Goal: Task Accomplishment & Management: Manage account settings

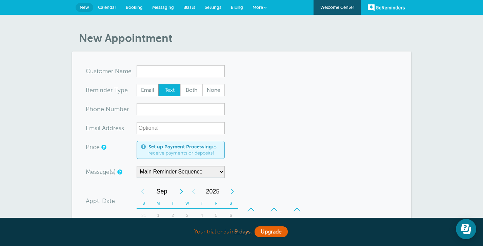
click at [264, 10] on link "More" at bounding box center [260, 7] width 24 height 15
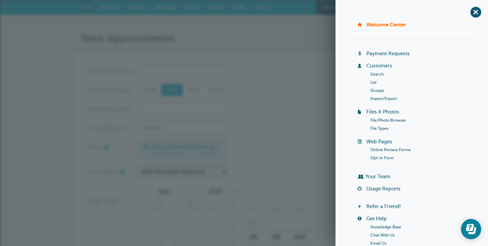
click at [374, 99] on link "Import/Export" at bounding box center [383, 98] width 26 height 5
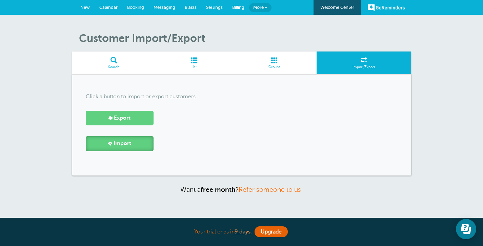
click at [135, 147] on link "Import" at bounding box center [120, 143] width 68 height 15
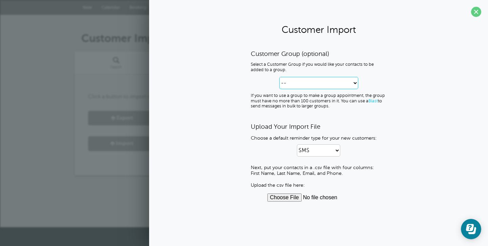
click at [299, 82] on select "-- Create new Customer Group Kristi kristi 2 kristi 3" at bounding box center [318, 83] width 79 height 12
select select "642eqbntbvt0s"
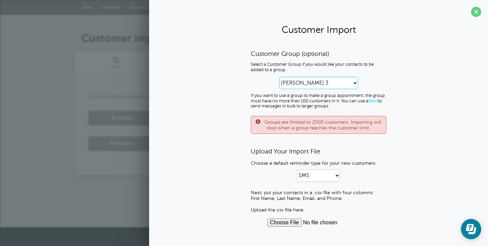
click at [304, 83] on select "-- Create new Customer Group Kristi kristi 2 kristi 3" at bounding box center [318, 83] width 79 height 12
click at [286, 225] on input "file" at bounding box center [318, 223] width 103 height 8
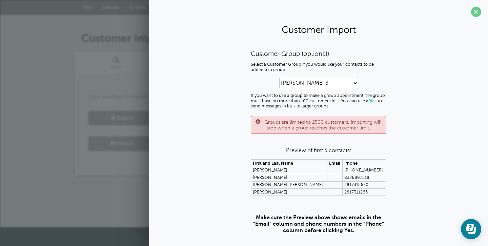
scroll to position [33, 0]
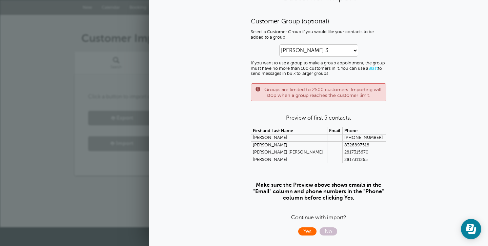
click at [307, 233] on span "Yes" at bounding box center [307, 231] width 18 height 8
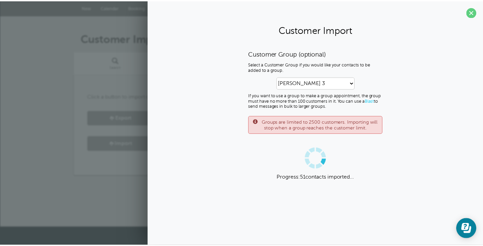
scroll to position [0, 0]
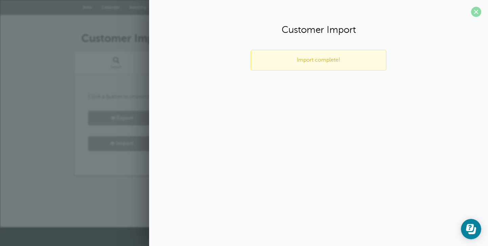
click at [476, 14] on span at bounding box center [476, 12] width 10 height 10
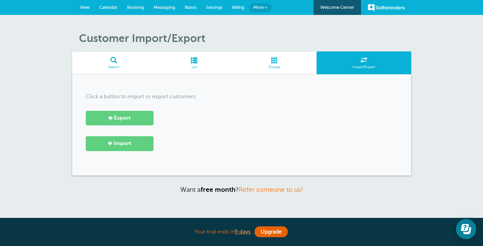
click at [111, 8] on span "Calendar" at bounding box center [108, 7] width 18 height 5
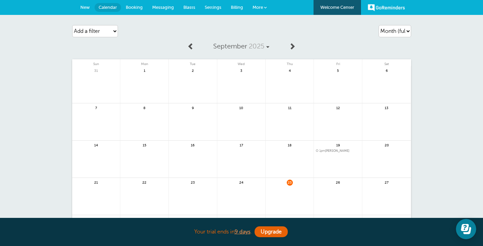
click at [288, 188] on link at bounding box center [290, 200] width 48 height 29
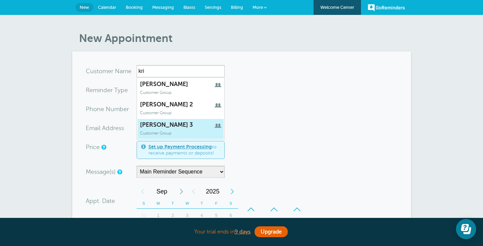
click at [176, 123] on span "kristi 3" at bounding box center [180, 124] width 81 height 7
type input "kristi3"
type input "kristi 3"
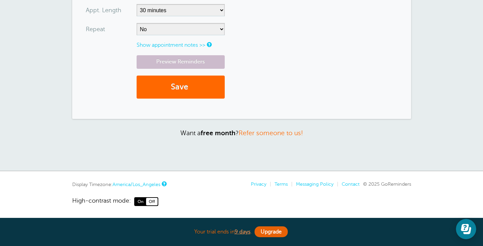
scroll to position [258, 0]
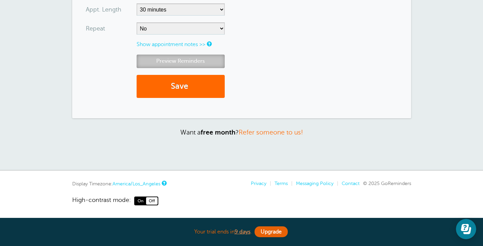
click at [195, 64] on link "Preview Reminders" at bounding box center [181, 61] width 88 height 13
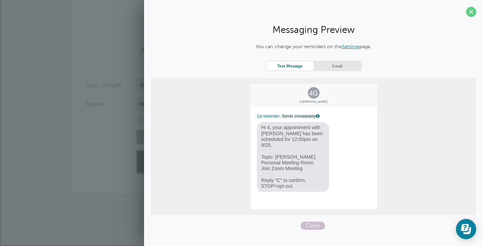
scroll to position [182, 0]
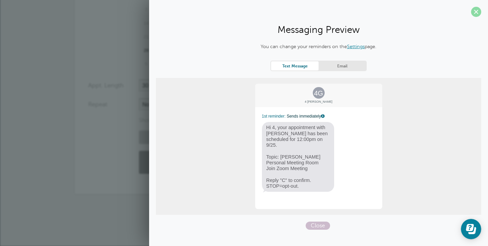
click at [477, 12] on span at bounding box center [476, 12] width 10 height 10
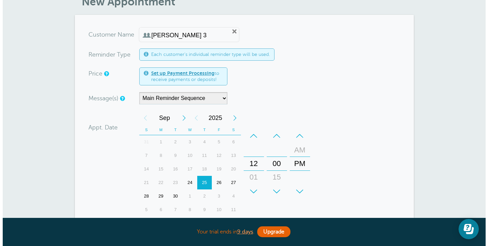
scroll to position [0, 0]
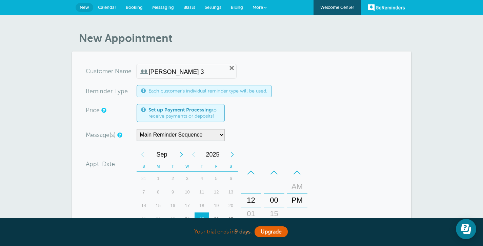
click at [266, 8] on span at bounding box center [265, 7] width 3 height 3
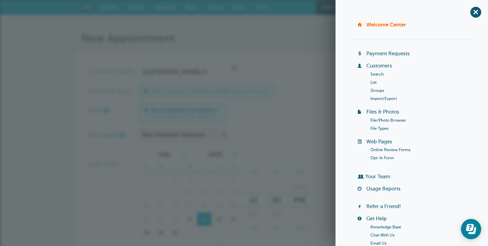
click at [370, 89] on link "Groups" at bounding box center [377, 90] width 14 height 5
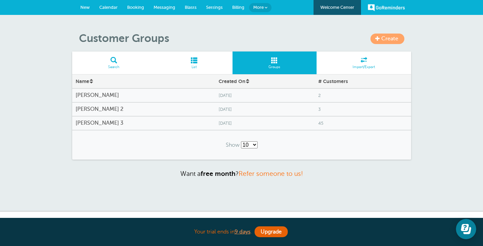
click at [318, 125] on span "45" at bounding box center [362, 123] width 89 height 5
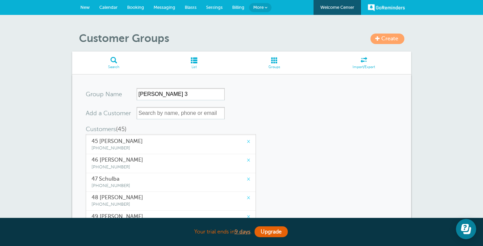
scroll to position [623, 0]
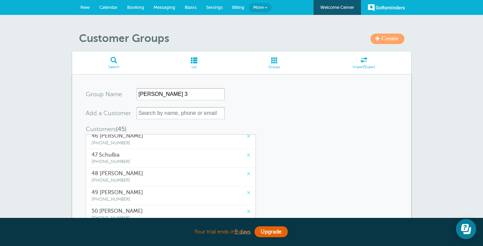
click at [334, 166] on form "Group Name kristi 3 Add a Customer Customers (45) (This group has the maximum o…" at bounding box center [242, 202] width 312 height 229
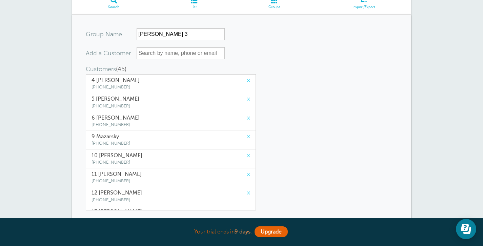
scroll to position [1, 0]
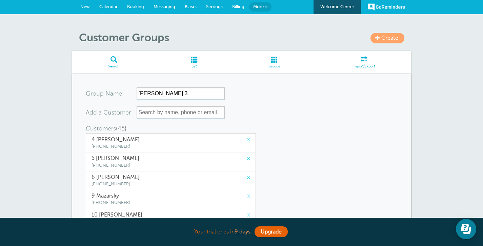
click at [275, 66] on span "Groups" at bounding box center [274, 66] width 77 height 4
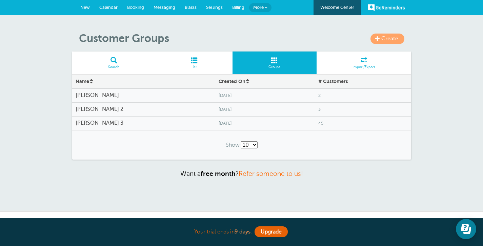
click at [89, 124] on h4 "[PERSON_NAME] 3" at bounding box center [144, 123] width 136 height 6
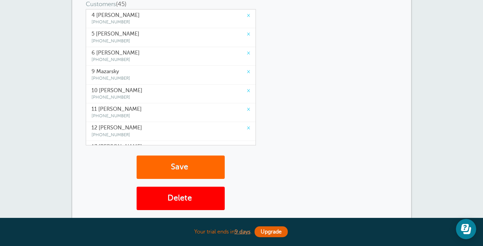
scroll to position [237, 0]
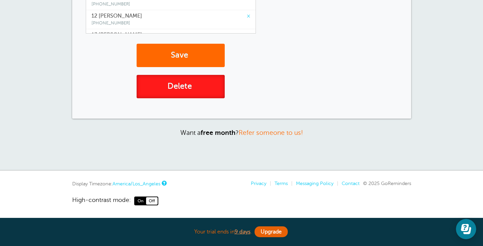
click at [185, 87] on button "Delete" at bounding box center [181, 86] width 88 height 23
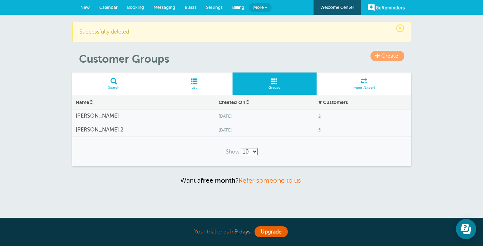
click at [219, 132] on span "Wednesday, Sep. 24" at bounding box center [265, 130] width 93 height 5
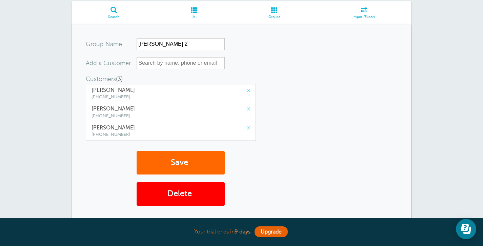
scroll to position [158, 0]
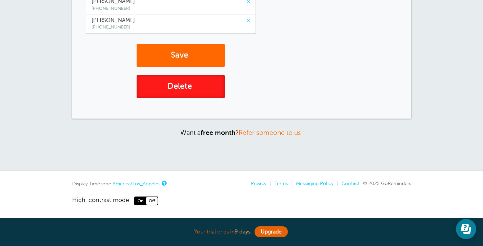
click at [192, 95] on button "Delete" at bounding box center [181, 86] width 88 height 23
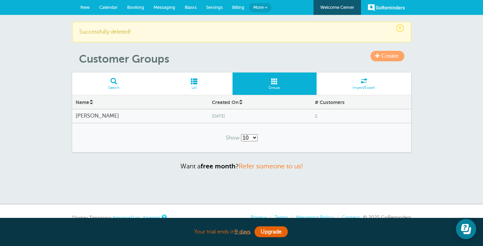
click at [315, 117] on span "2" at bounding box center [361, 116] width 93 height 5
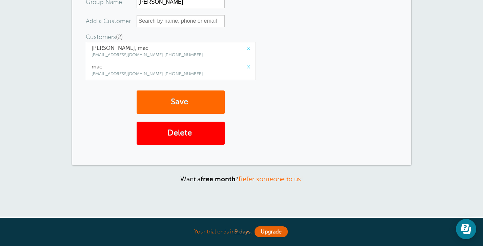
scroll to position [139, 0]
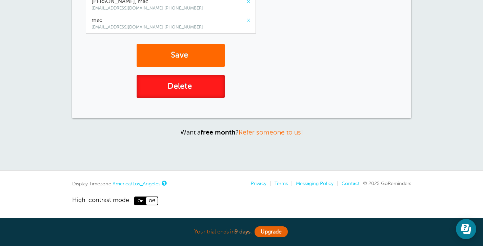
click at [193, 93] on button "Delete" at bounding box center [181, 86] width 88 height 23
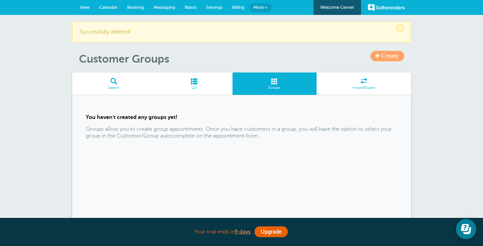
click at [346, 89] on span "Import/Export" at bounding box center [364, 88] width 88 height 4
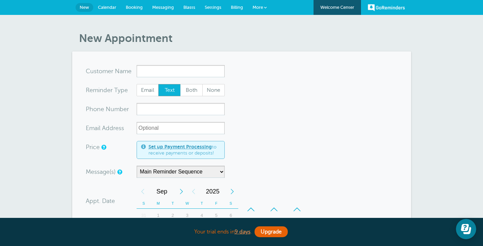
click at [262, 8] on span "More" at bounding box center [257, 7] width 11 height 5
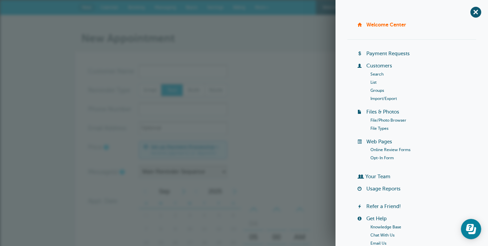
click at [376, 99] on link "Import/Export" at bounding box center [383, 98] width 26 height 5
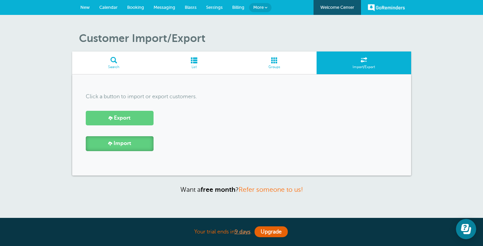
click at [136, 144] on link "Import" at bounding box center [120, 143] width 68 height 15
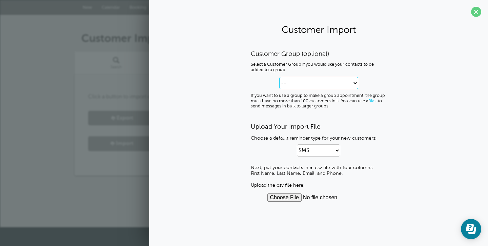
click at [318, 84] on select "-- Create new Customer Group" at bounding box center [318, 83] width 79 height 12
select select "--create-new-group--"
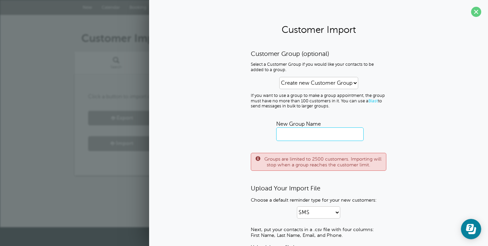
click at [313, 129] on input "text" at bounding box center [319, 134] width 87 height 14
type input "Kristi"
click at [439, 164] on div "Customer Group (optional) Select a Customer Group if you would like your contac…" at bounding box center [318, 157] width 325 height 214
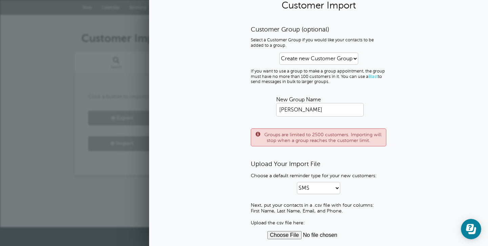
scroll to position [28, 0]
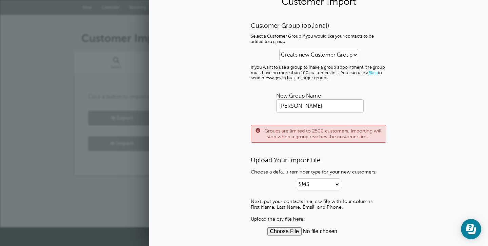
click at [290, 234] on input "file" at bounding box center [318, 231] width 103 height 8
type input "C:\fakepath\Kristi-Aetna Freedom Plan 7.csv"
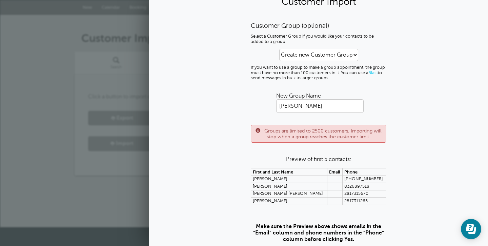
scroll to position [70, 0]
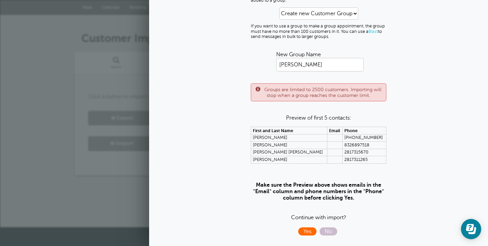
click at [308, 232] on span "Yes" at bounding box center [307, 231] width 18 height 8
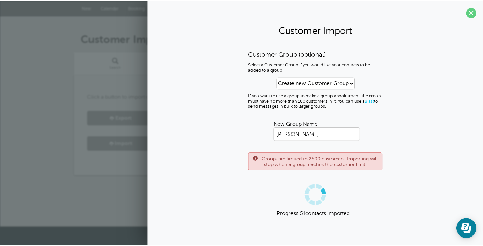
scroll to position [0, 0]
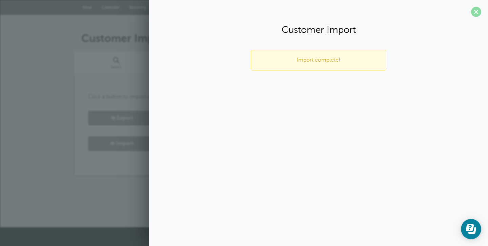
click at [473, 11] on span at bounding box center [476, 12] width 10 height 10
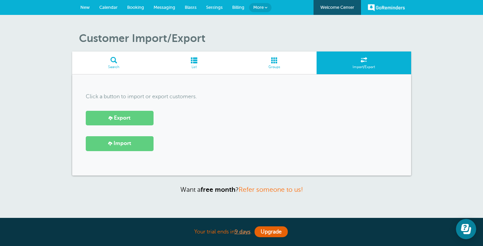
click at [113, 8] on span "Calendar" at bounding box center [108, 7] width 18 height 5
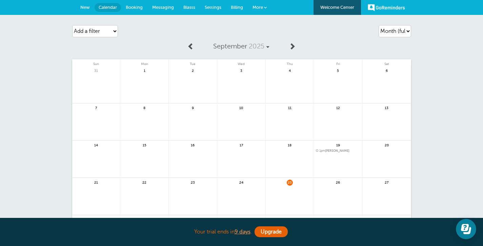
click at [286, 186] on link at bounding box center [290, 200] width 48 height 29
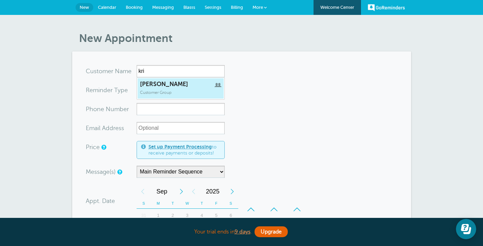
click at [164, 86] on span "Kristi" at bounding box center [180, 84] width 81 height 7
type input "Kristi"
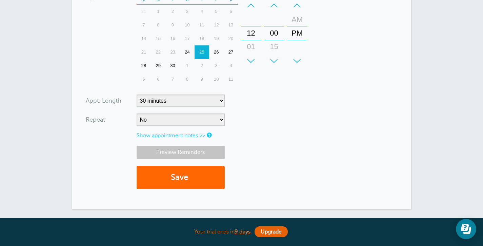
scroll to position [172, 0]
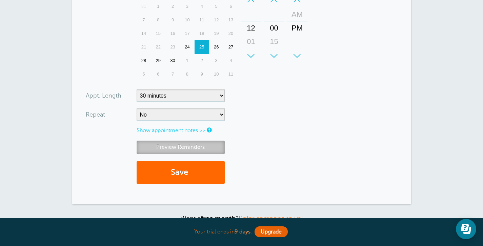
click at [190, 146] on link "Preview Reminders" at bounding box center [181, 147] width 88 height 13
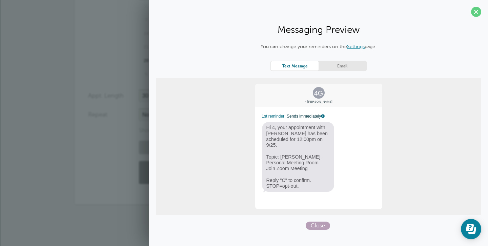
click at [312, 226] on span "Close" at bounding box center [318, 226] width 24 height 8
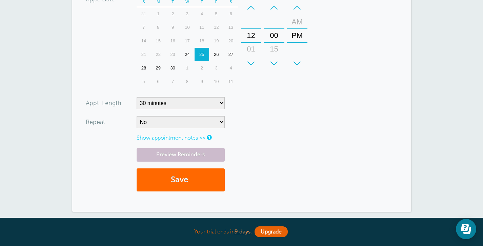
scroll to position [0, 0]
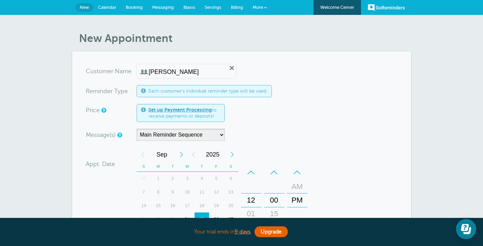
click at [214, 5] on span "Settings" at bounding box center [213, 7] width 17 height 5
click at [264, 6] on span at bounding box center [265, 7] width 3 height 3
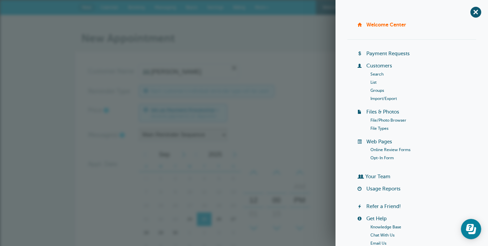
click at [372, 92] on link "Groups" at bounding box center [377, 90] width 14 height 5
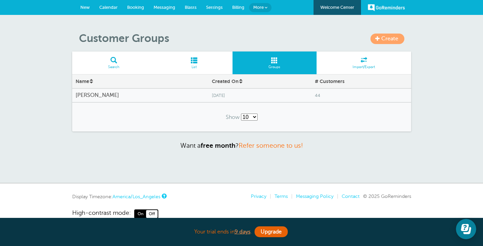
click at [212, 96] on span "Thursday, Sep. 25" at bounding box center [260, 95] width 97 height 5
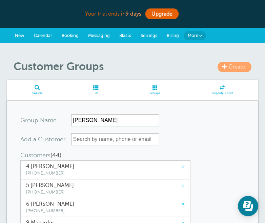
click at [97, 93] on span "List" at bounding box center [95, 93] width 49 height 4
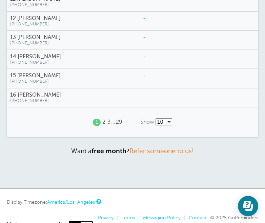
scroll to position [193, 0]
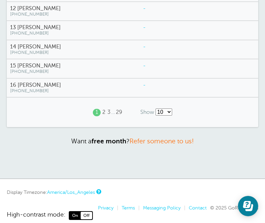
click at [119, 113] on link "29" at bounding box center [119, 112] width 6 height 6
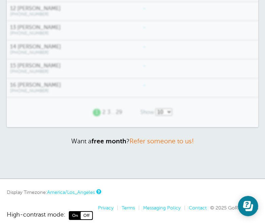
scroll to position [148, 0]
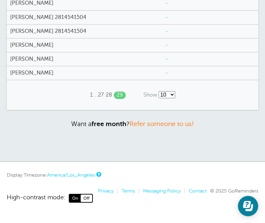
click at [171, 96] on select "10 25 50 100" at bounding box center [167, 94] width 17 height 7
select select "/a/customer/list-rows/name-asc/0/100"
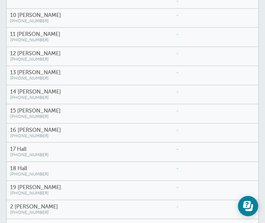
click at [33, 17] on h4 "10 [PERSON_NAME]" at bounding box center [89, 15] width 159 height 6
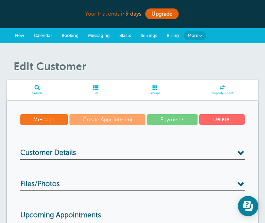
click at [223, 121] on button "Delete" at bounding box center [221, 119] width 45 height 11
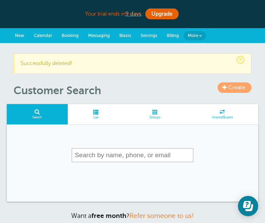
click at [242, 62] on span "×" at bounding box center [241, 60] width 8 height 8
